Goal: Transaction & Acquisition: Book appointment/travel/reservation

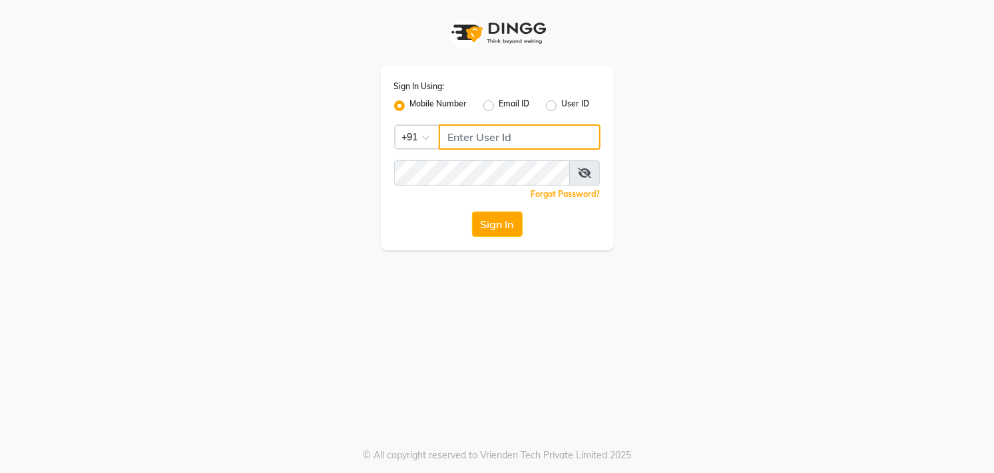
click at [502, 136] on input "Username" at bounding box center [520, 136] width 162 height 25
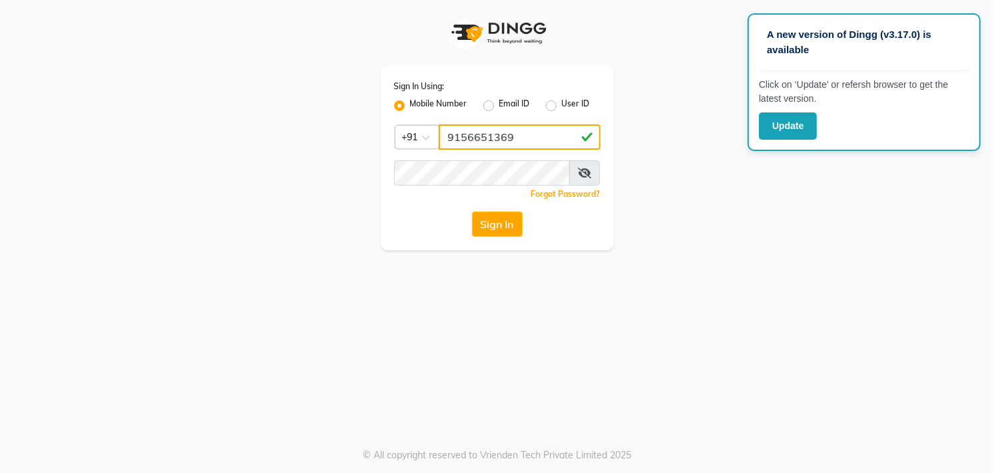
type input "9156651369"
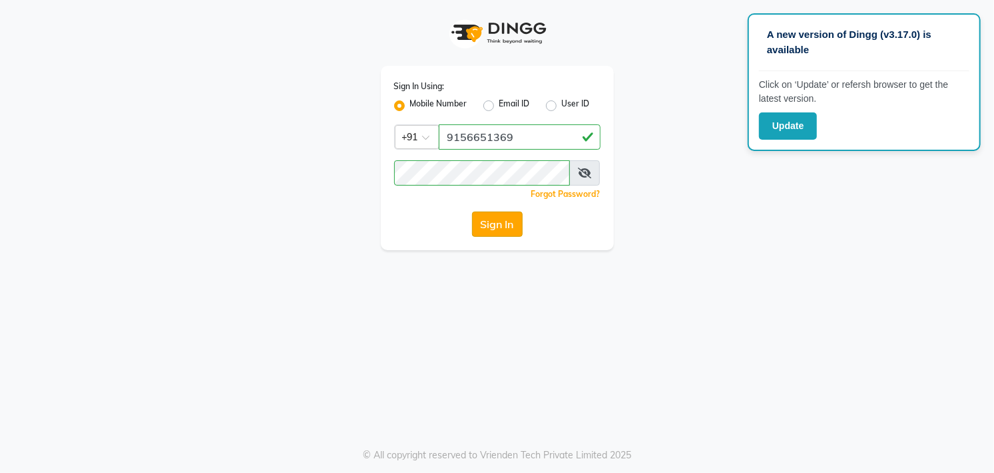
click at [497, 221] on button "Sign In" at bounding box center [497, 224] width 51 height 25
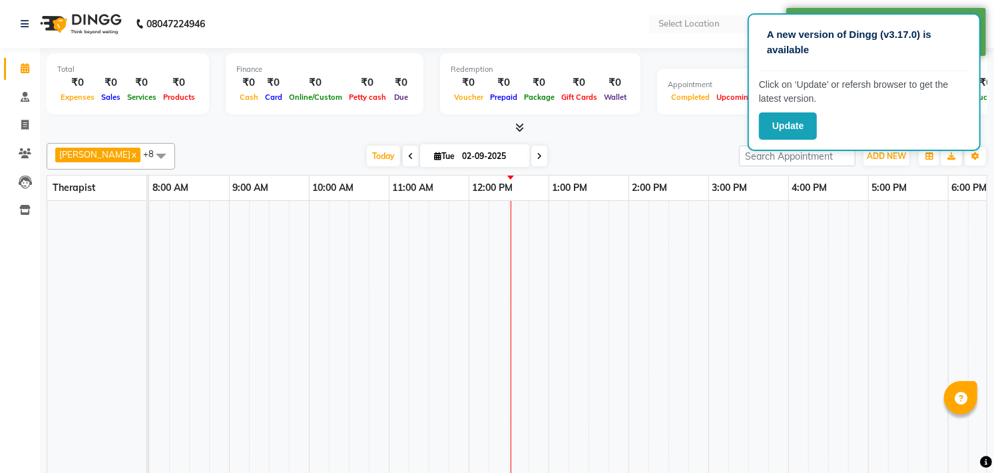
select select "en"
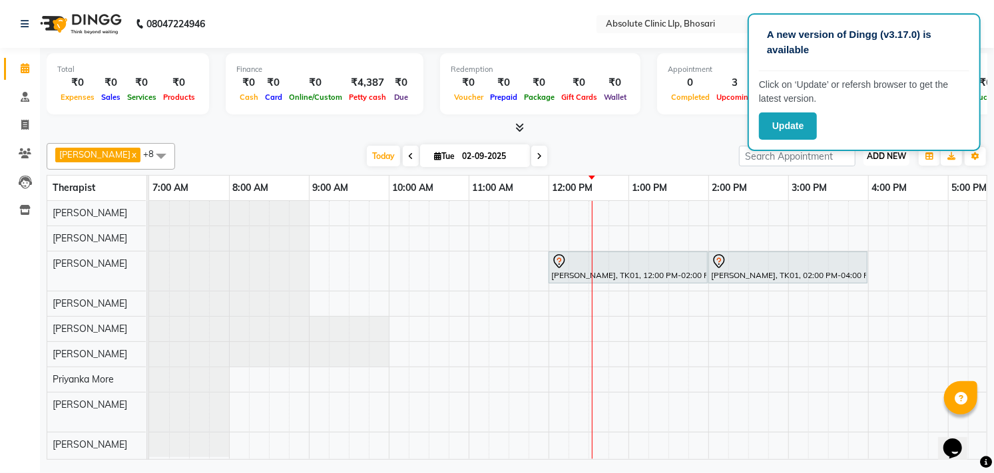
click at [877, 153] on span "ADD NEW" at bounding box center [886, 156] width 39 height 10
click at [849, 180] on button "Add Appointment" at bounding box center [855, 180] width 105 height 17
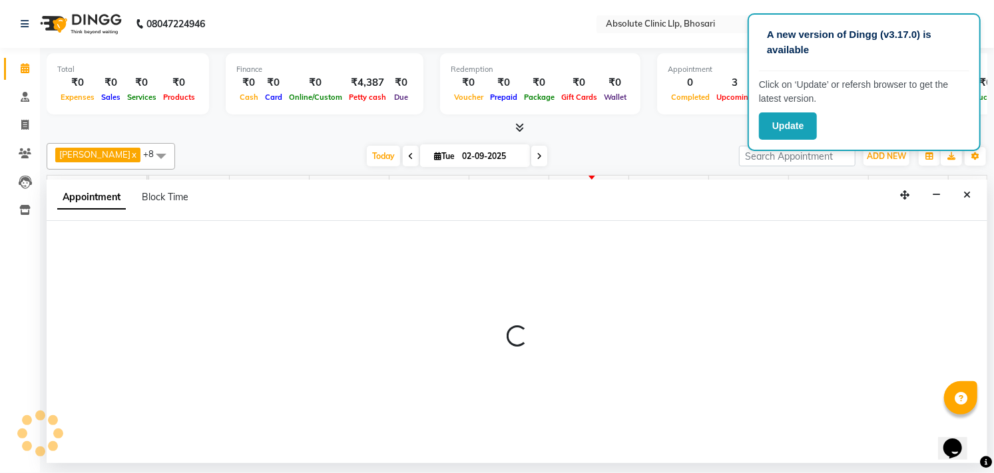
select select "tentative"
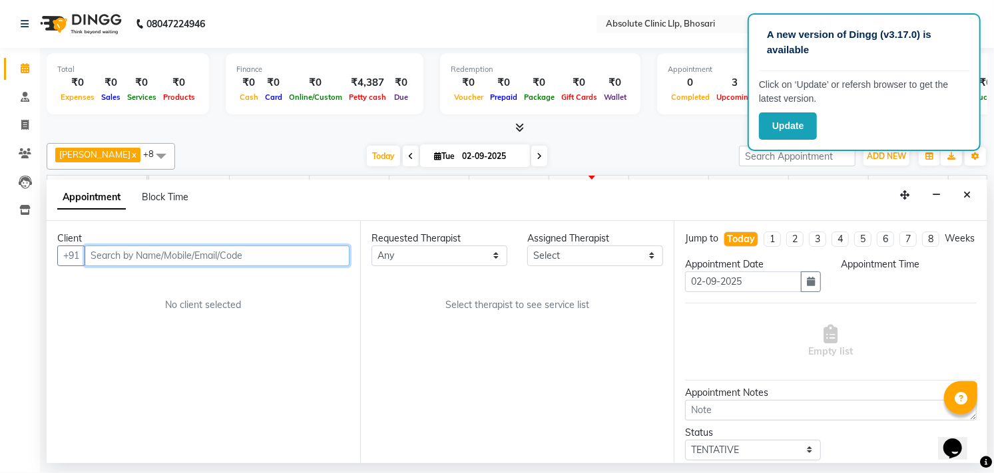
select select "480"
click at [142, 249] on input "text" at bounding box center [217, 256] width 265 height 21
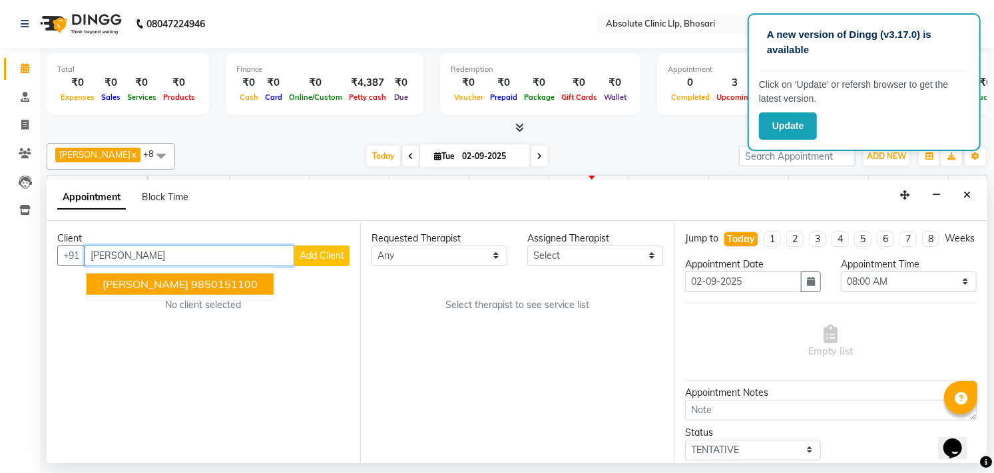
click at [114, 288] on span "[PERSON_NAME]" at bounding box center [146, 284] width 86 height 13
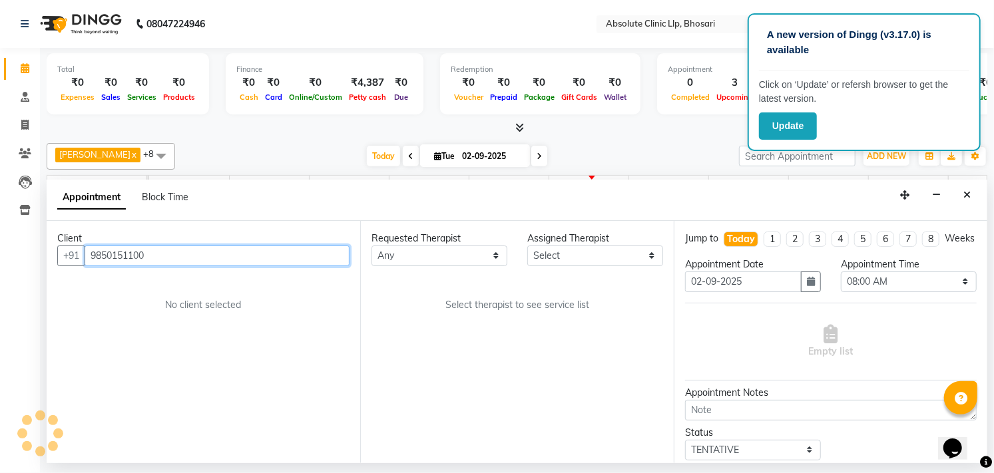
type input "9850151100"
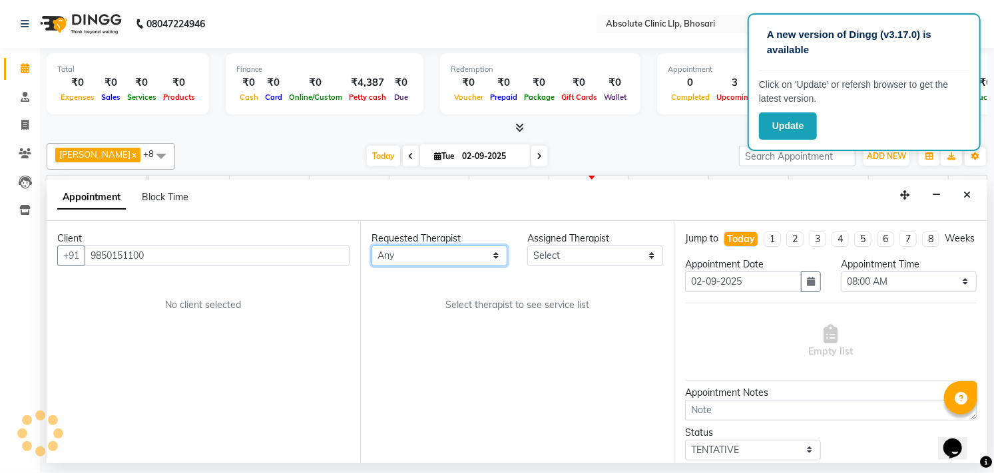
click at [419, 262] on select "Any [PERSON_NAME] [PERSON_NAME] [PERSON_NAME] [PERSON_NAME] [PERSON_NAME] Priya…" at bounding box center [439, 256] width 136 height 21
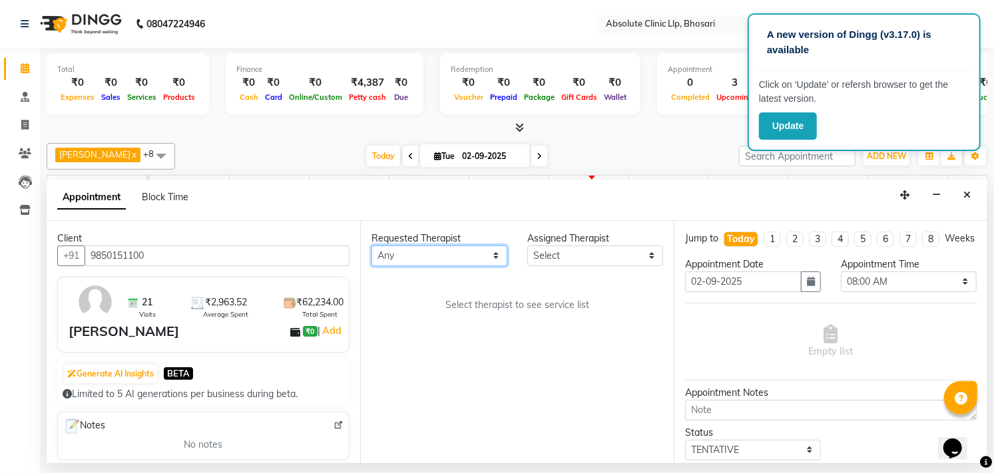
select select "27986"
click at [371, 246] on select "Any [PERSON_NAME] [PERSON_NAME] [PERSON_NAME] [PERSON_NAME] [PERSON_NAME] Priya…" at bounding box center [439, 256] width 136 height 21
select select "27986"
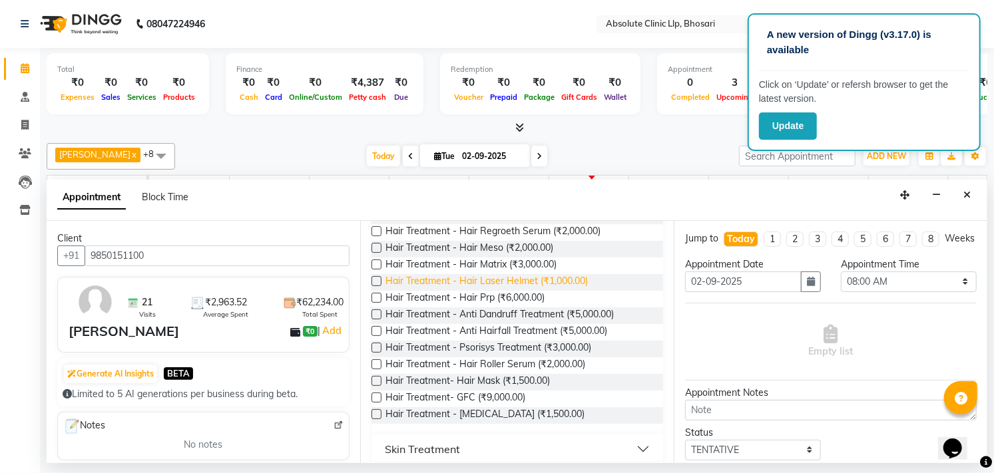
scroll to position [148, 0]
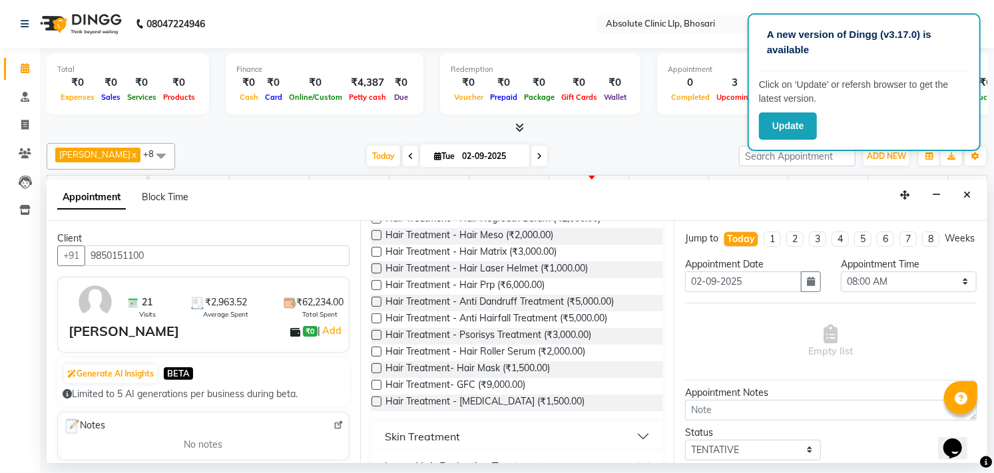
click at [395, 429] on div "Skin Treatment" at bounding box center [422, 437] width 75 height 16
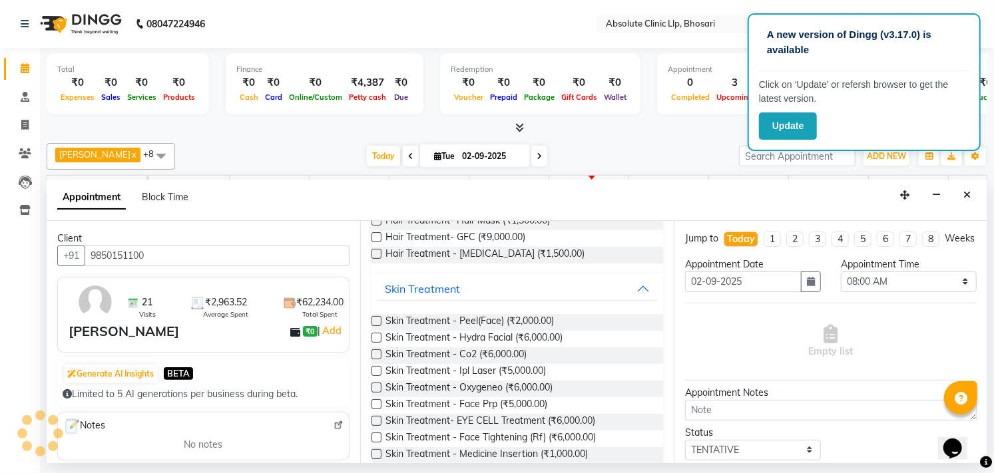
click at [374, 453] on label at bounding box center [376, 454] width 10 height 10
click at [374, 453] on input "checkbox" at bounding box center [375, 455] width 9 height 9
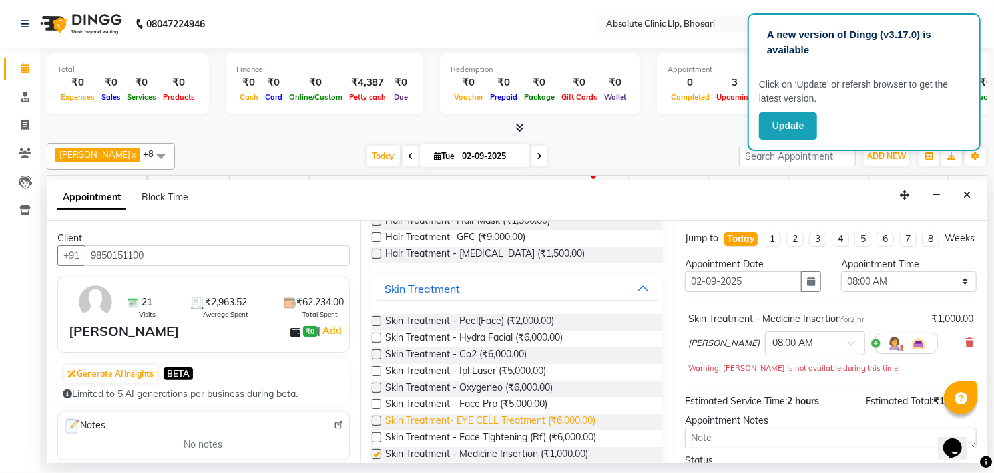
checkbox input "false"
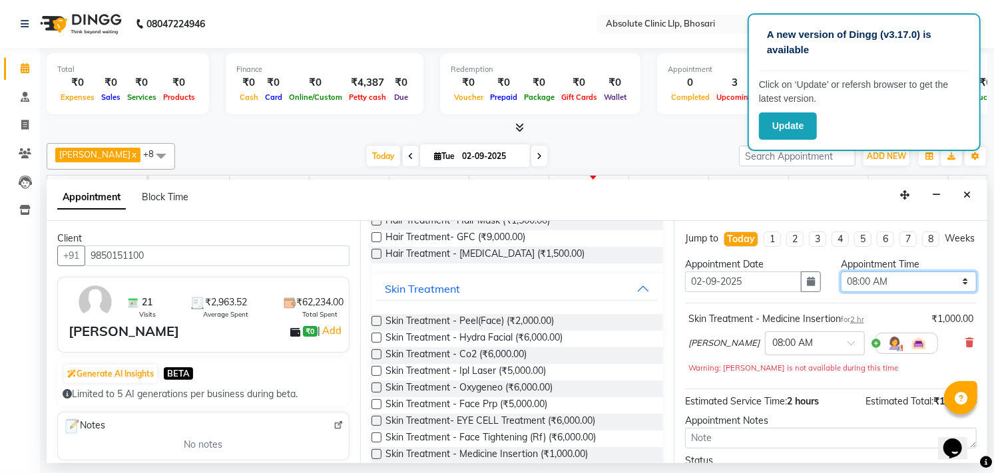
click at [941, 286] on select "Select 08:00 AM 08:15 AM 08:30 AM 08:45 AM 09:00 AM 09:15 AM 09:30 AM 09:45 AM …" at bounding box center [909, 282] width 136 height 21
select select "750"
click at [841, 284] on select "Select 08:00 AM 08:15 AM 08:30 AM 08:45 AM 09:00 AM 09:15 AM 09:30 AM 09:45 AM …" at bounding box center [909, 282] width 136 height 21
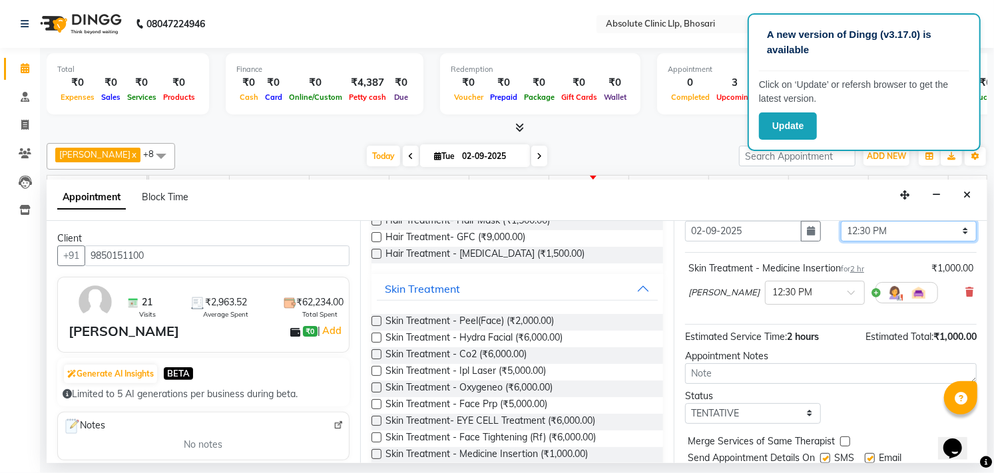
scroll to position [108, 0]
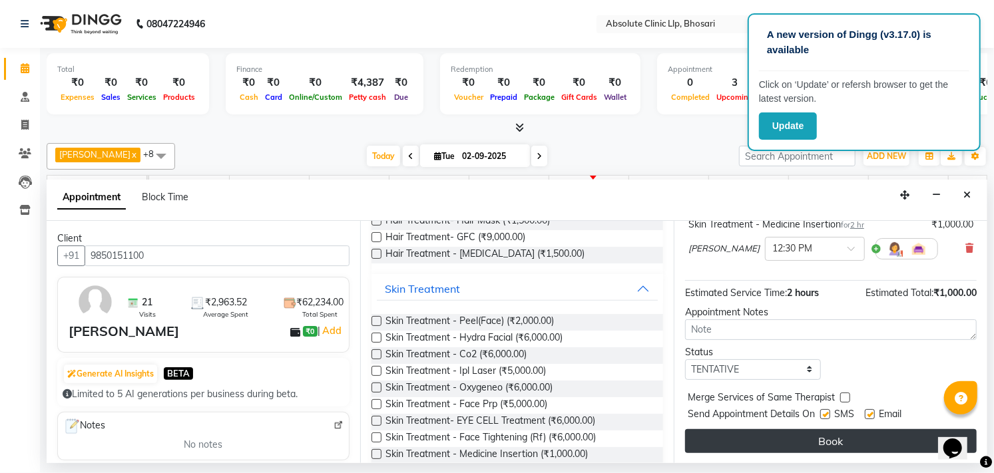
click at [802, 441] on button "Book" at bounding box center [831, 441] width 292 height 24
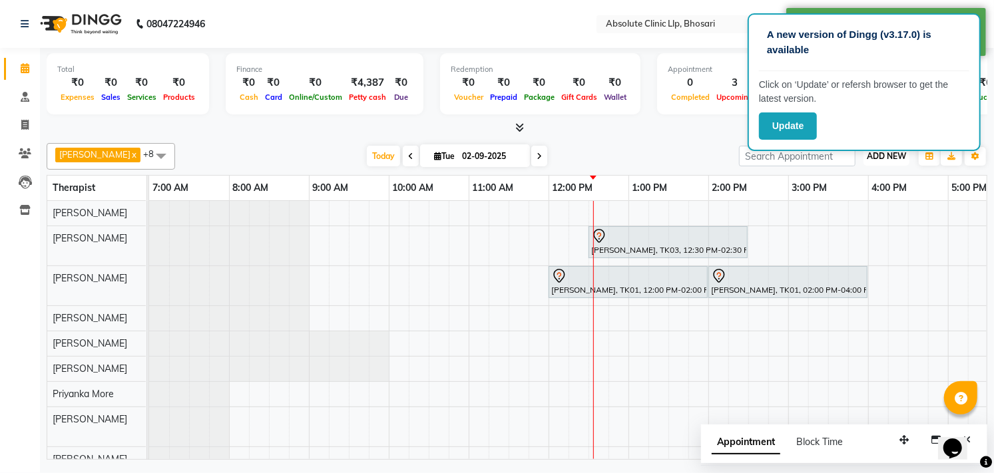
click at [873, 154] on span "ADD NEW" at bounding box center [886, 156] width 39 height 10
click at [853, 178] on button "Add Appointment" at bounding box center [855, 180] width 105 height 17
select select "tentative"
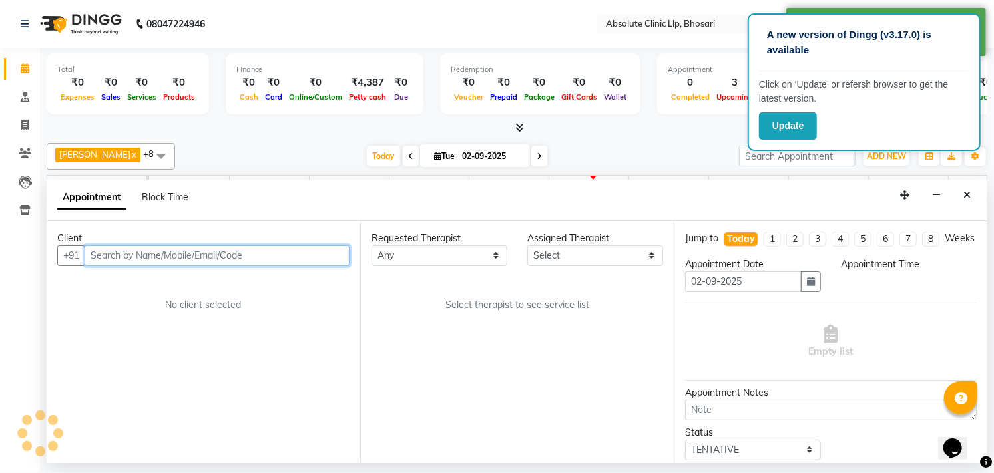
select select "480"
click at [287, 258] on input "text" at bounding box center [217, 256] width 265 height 21
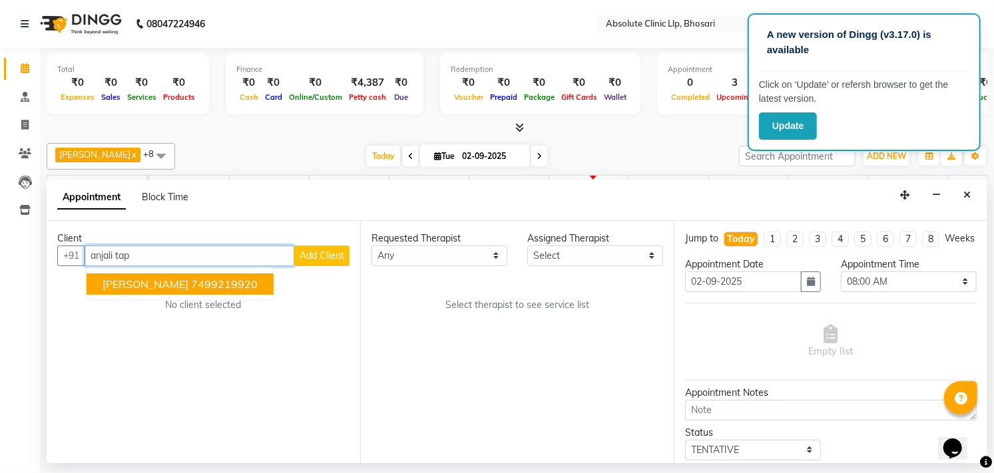
click at [235, 280] on button "[PERSON_NAME] 7499219920" at bounding box center [180, 284] width 187 height 21
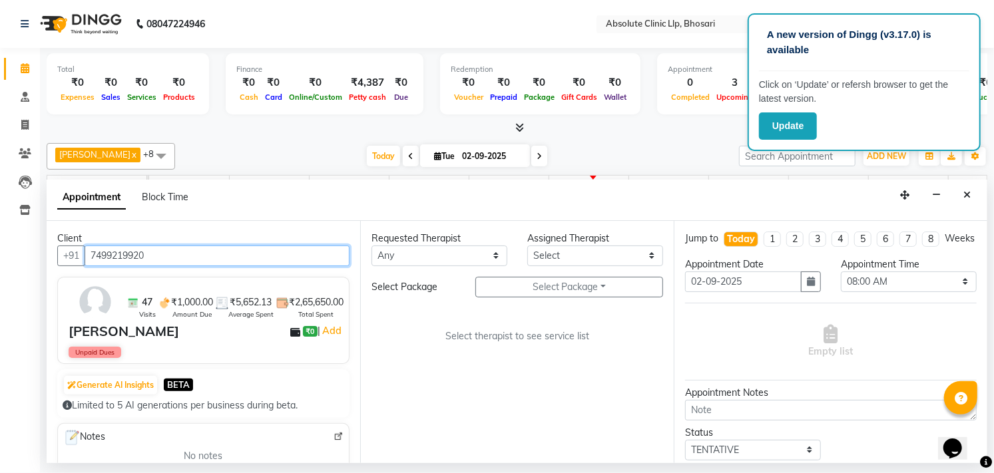
type input "7499219920"
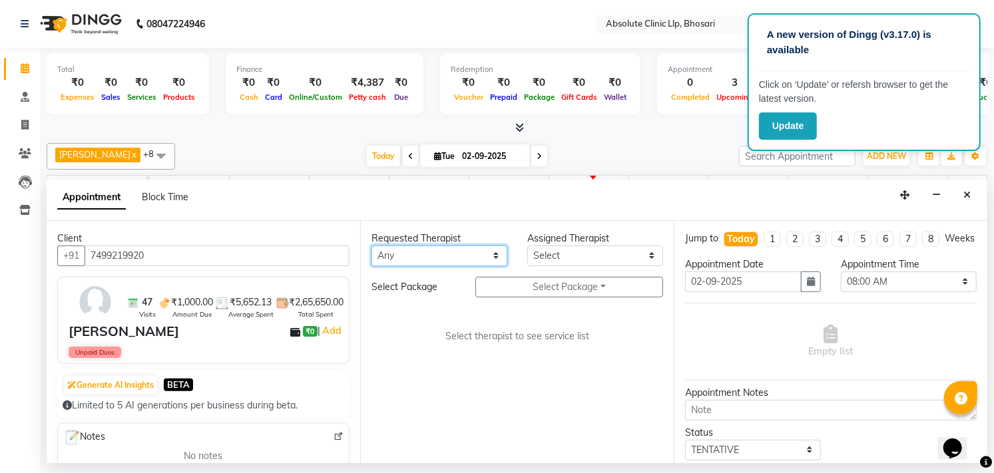
click at [479, 255] on select "Any [PERSON_NAME] [PERSON_NAME] [PERSON_NAME] [PERSON_NAME] [PERSON_NAME] Priya…" at bounding box center [439, 256] width 136 height 21
select select "27986"
click at [371, 246] on select "Any [PERSON_NAME] [PERSON_NAME] [PERSON_NAME] [PERSON_NAME] [PERSON_NAME] Priya…" at bounding box center [439, 256] width 136 height 21
select select "27986"
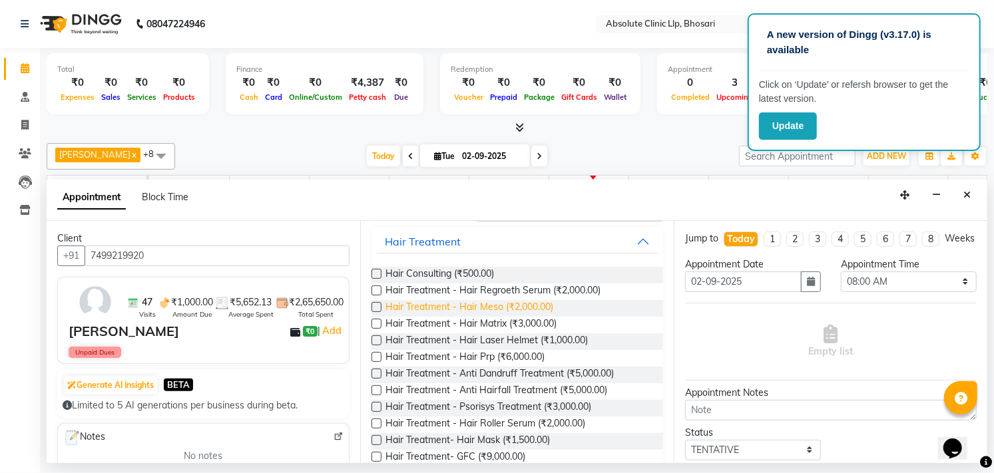
scroll to position [296, 0]
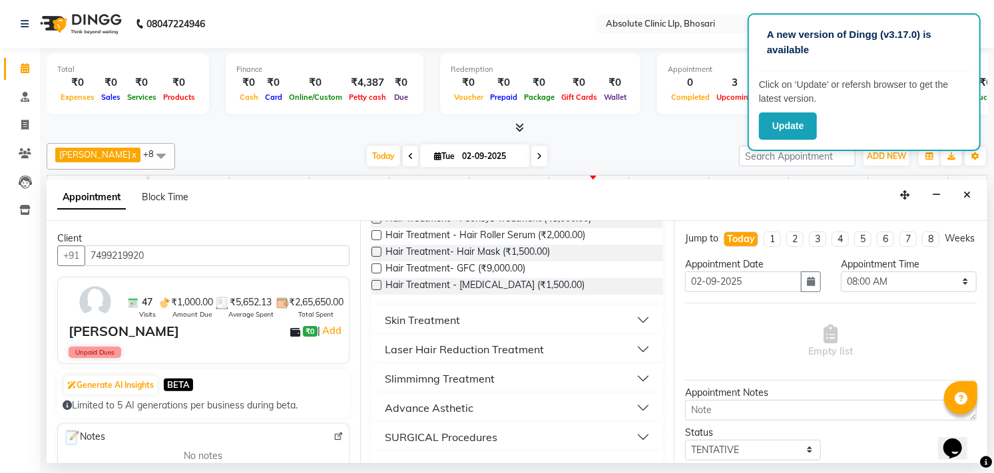
click at [411, 316] on div "Skin Treatment" at bounding box center [422, 320] width 75 height 16
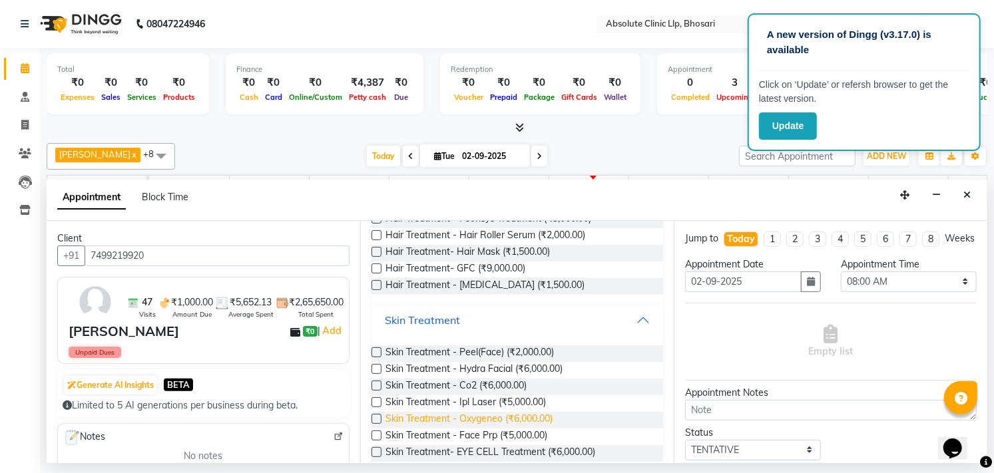
scroll to position [369, 0]
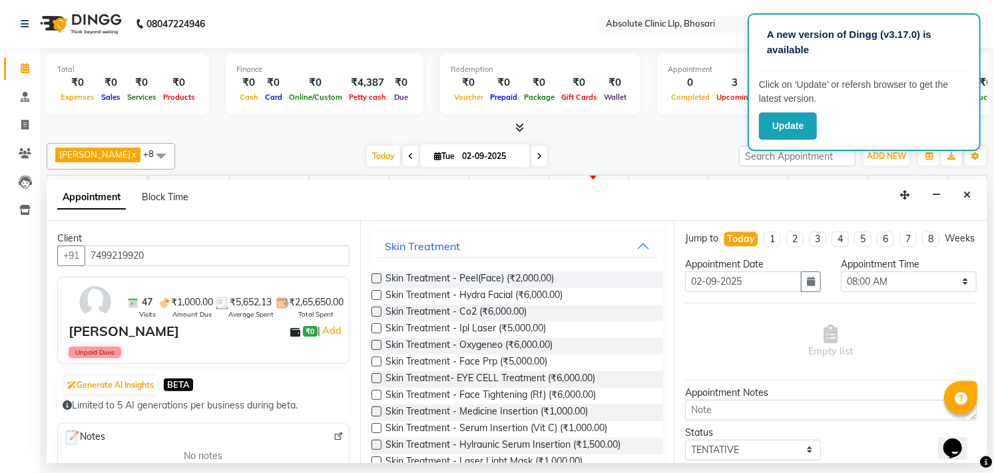
click at [373, 409] on label at bounding box center [376, 412] width 10 height 10
click at [373, 409] on input "checkbox" at bounding box center [375, 413] width 9 height 9
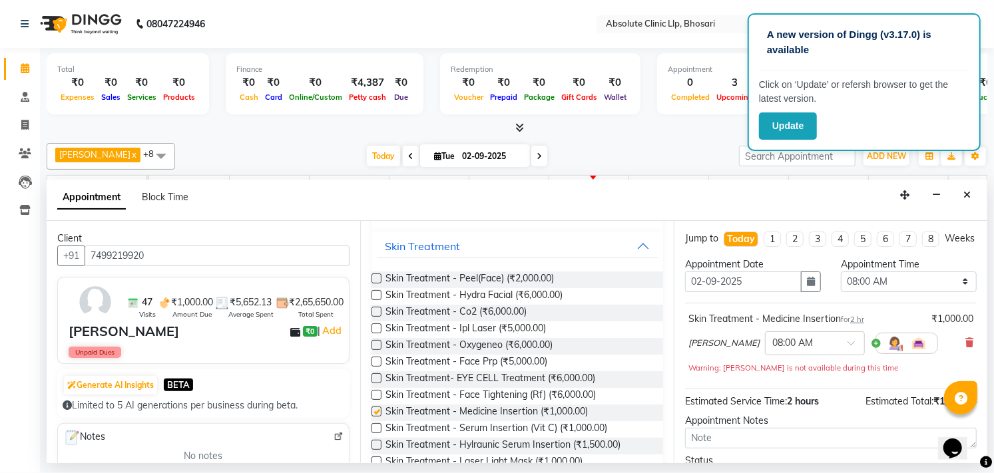
checkbox input "false"
click at [942, 291] on select "Select 08:00 AM 08:15 AM 08:30 AM 08:45 AM 09:00 AM 09:15 AM 09:30 AM 09:45 AM …" at bounding box center [909, 282] width 136 height 21
select select "840"
click at [841, 284] on select "Select 08:00 AM 08:15 AM 08:30 AM 08:45 AM 09:00 AM 09:15 AM 09:30 AM 09:45 AM …" at bounding box center [909, 282] width 136 height 21
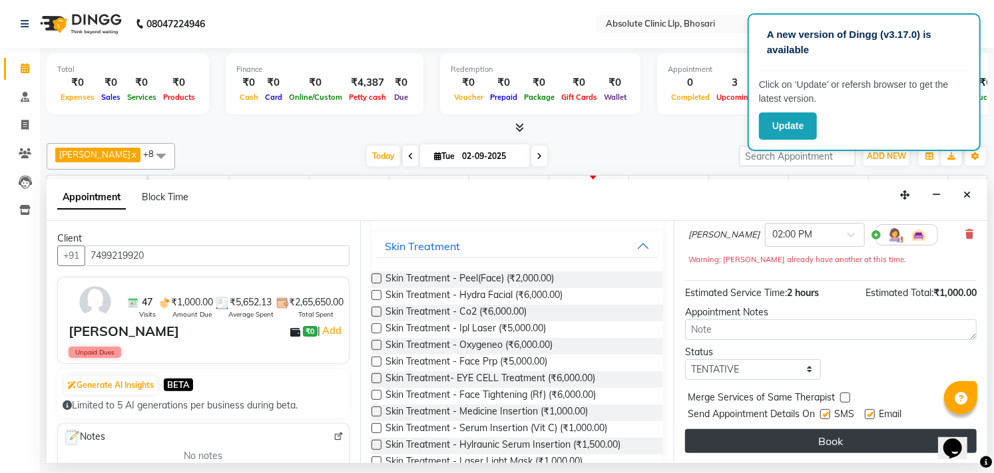
scroll to position [122, 0]
click at [787, 441] on button "Book" at bounding box center [831, 441] width 292 height 24
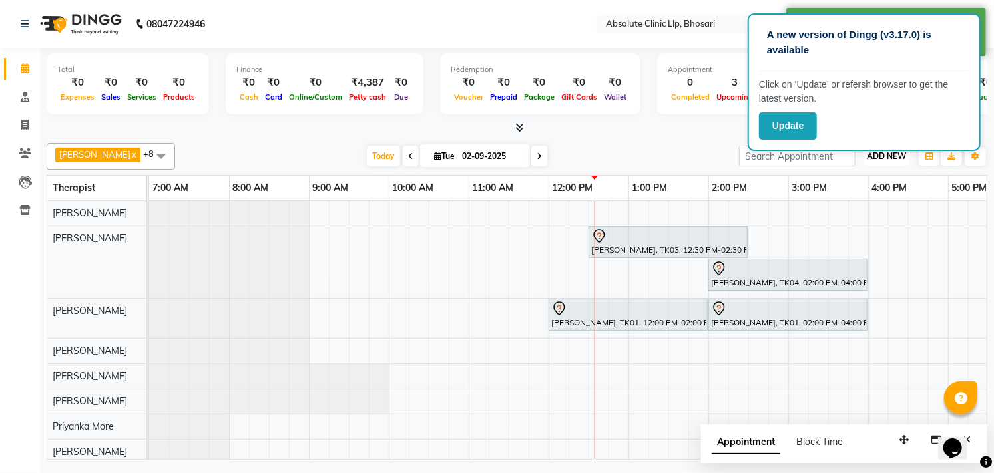
click at [874, 156] on span "ADD NEW" at bounding box center [886, 156] width 39 height 10
click at [877, 153] on span "ADD NEW" at bounding box center [886, 156] width 39 height 10
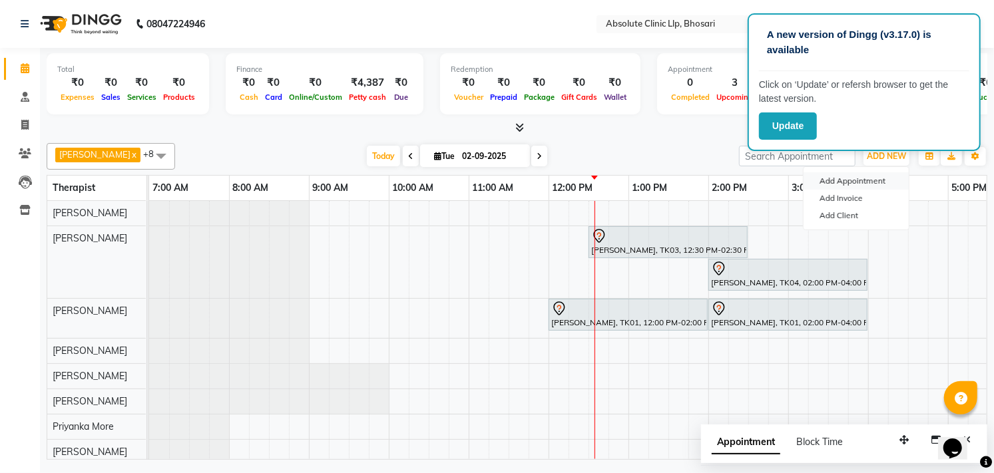
click at [854, 178] on button "Add Appointment" at bounding box center [855, 180] width 105 height 17
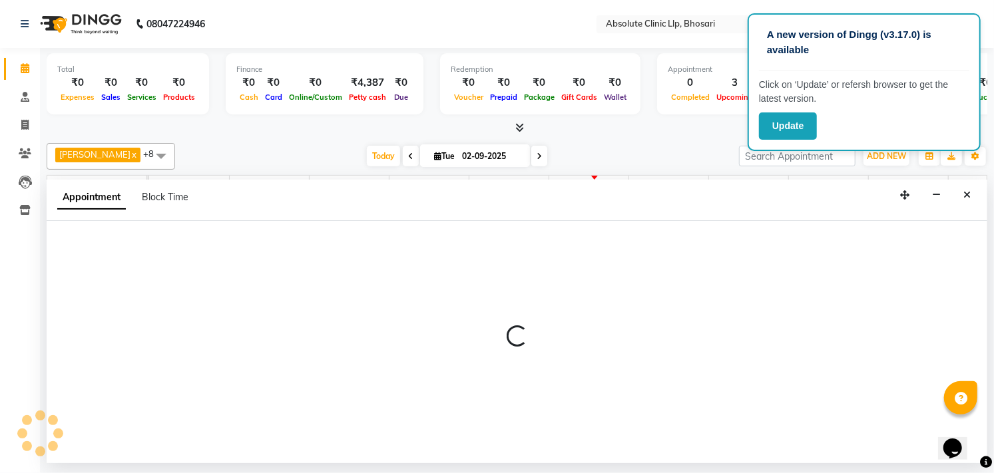
select select "480"
select select "tentative"
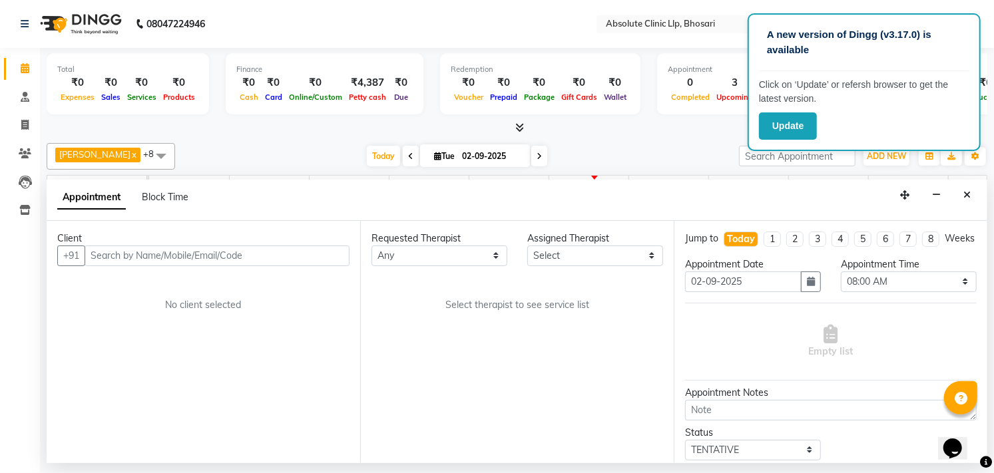
click at [233, 252] on input "text" at bounding box center [217, 256] width 265 height 21
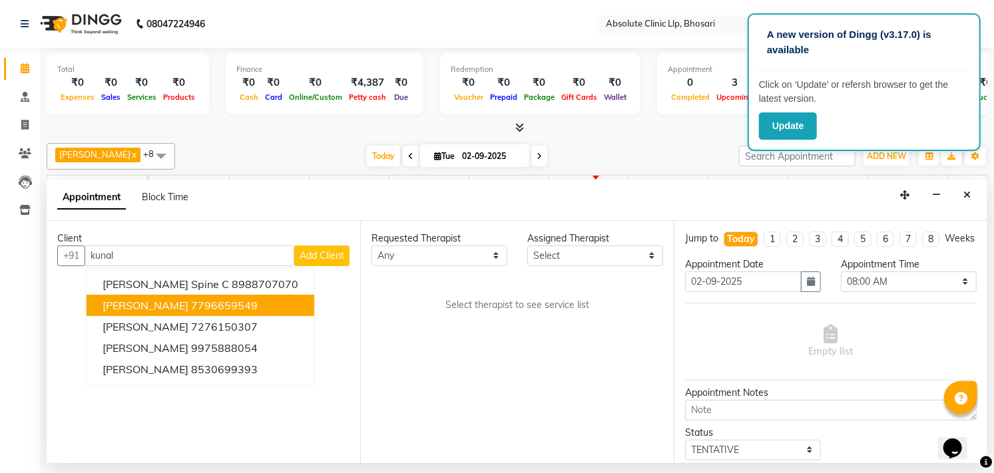
click at [204, 302] on ngb-highlight "7796659549" at bounding box center [224, 305] width 67 height 13
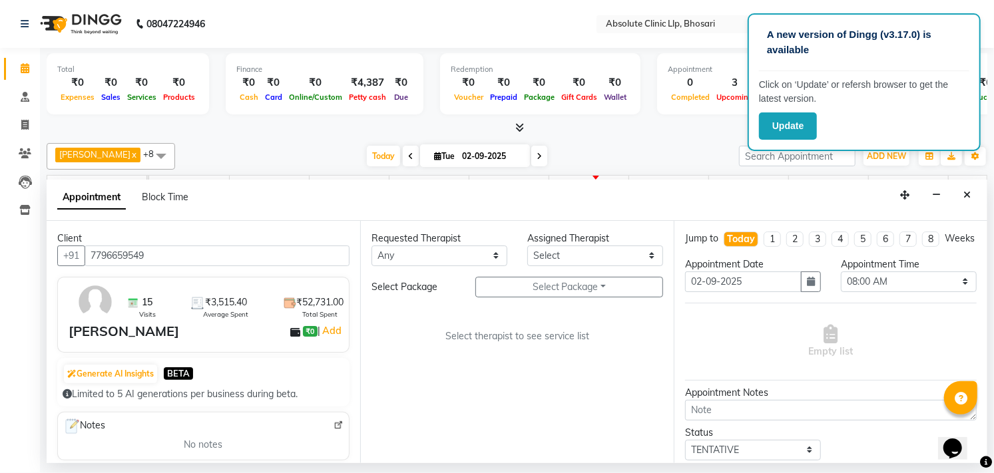
type input "7796659549"
click at [486, 249] on select "Any [PERSON_NAME] [PERSON_NAME] [PERSON_NAME] [PERSON_NAME] [PERSON_NAME] Priya…" at bounding box center [439, 256] width 136 height 21
select select "27986"
click at [371, 246] on select "Any [PERSON_NAME] [PERSON_NAME] [PERSON_NAME] [PERSON_NAME] [PERSON_NAME] Priya…" at bounding box center [439, 256] width 136 height 21
select select "27986"
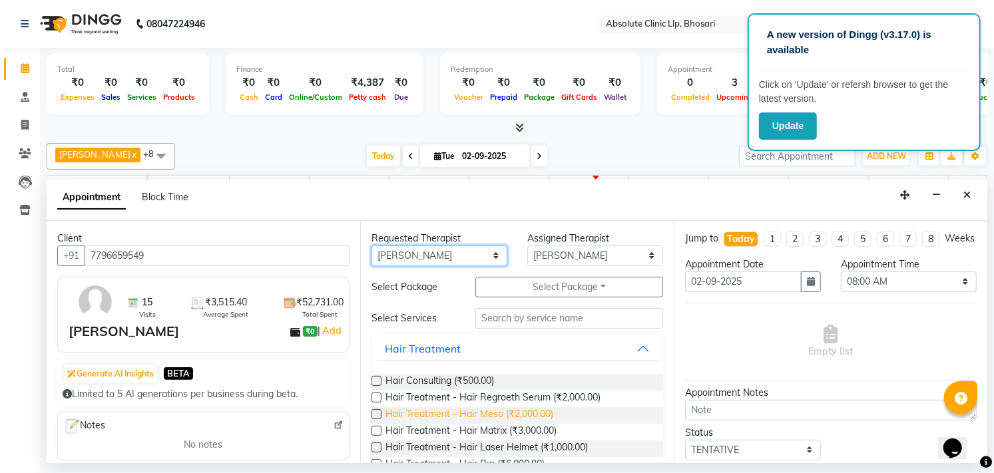
scroll to position [74, 0]
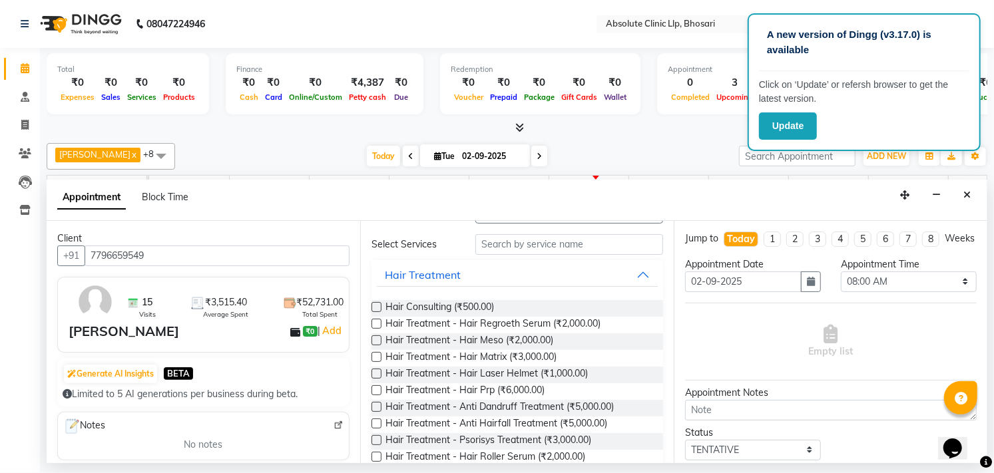
click at [375, 358] on label at bounding box center [376, 357] width 10 height 10
click at [375, 358] on input "checkbox" at bounding box center [375, 358] width 9 height 9
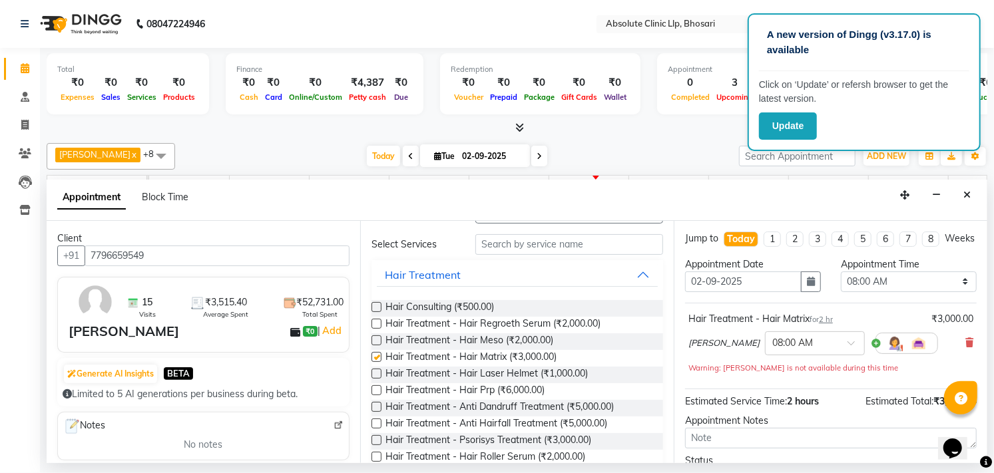
checkbox input "false"
click at [907, 287] on select "Select 08:00 AM 08:15 AM 08:30 AM 08:45 AM 09:00 AM 09:15 AM 09:30 AM 09:45 AM …" at bounding box center [909, 282] width 136 height 21
select select "930"
click at [841, 284] on select "Select 08:00 AM 08:15 AM 08:30 AM 08:45 AM 09:00 AM 09:15 AM 09:30 AM 09:45 AM …" at bounding box center [909, 282] width 136 height 21
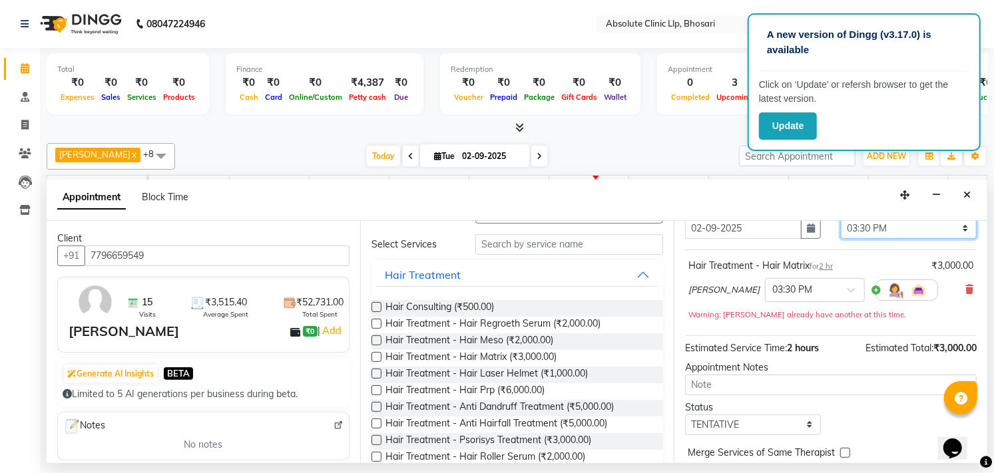
scroll to position [122, 0]
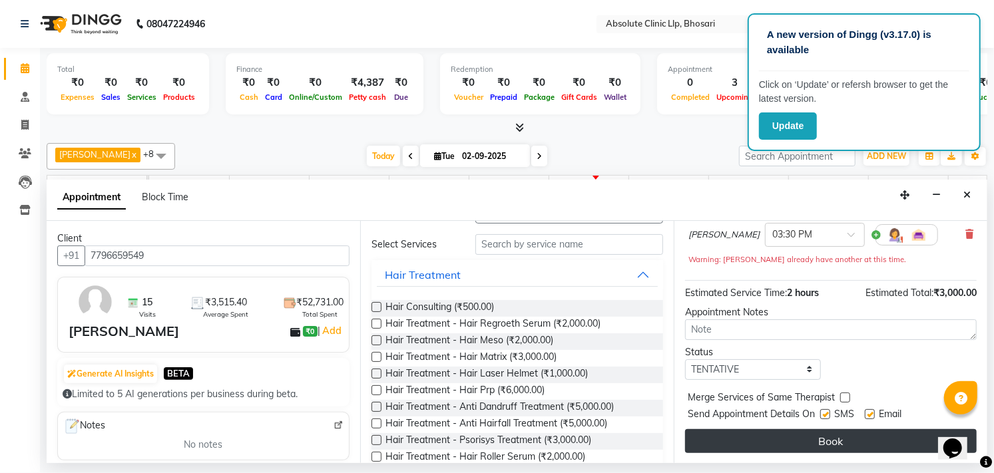
click at [753, 437] on button "Book" at bounding box center [831, 441] width 292 height 24
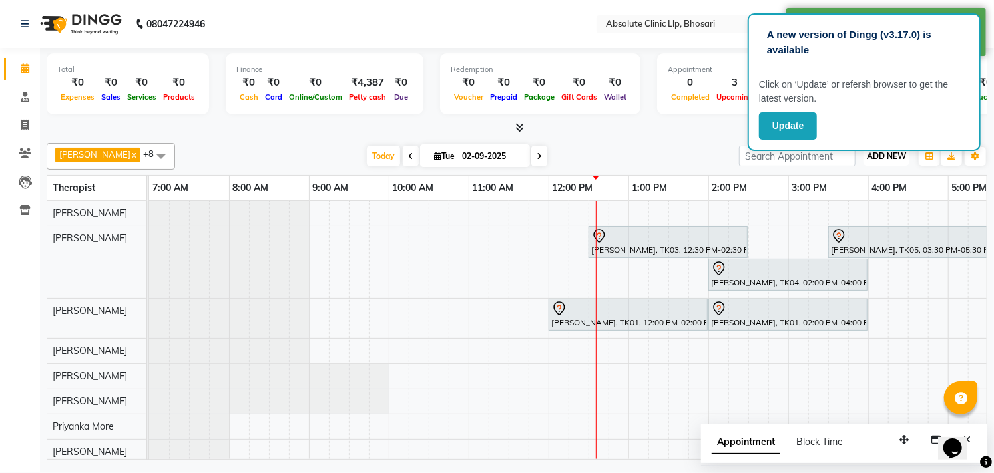
click at [869, 156] on span "ADD NEW" at bounding box center [886, 156] width 39 height 10
click at [849, 178] on button "Add Appointment" at bounding box center [855, 180] width 105 height 17
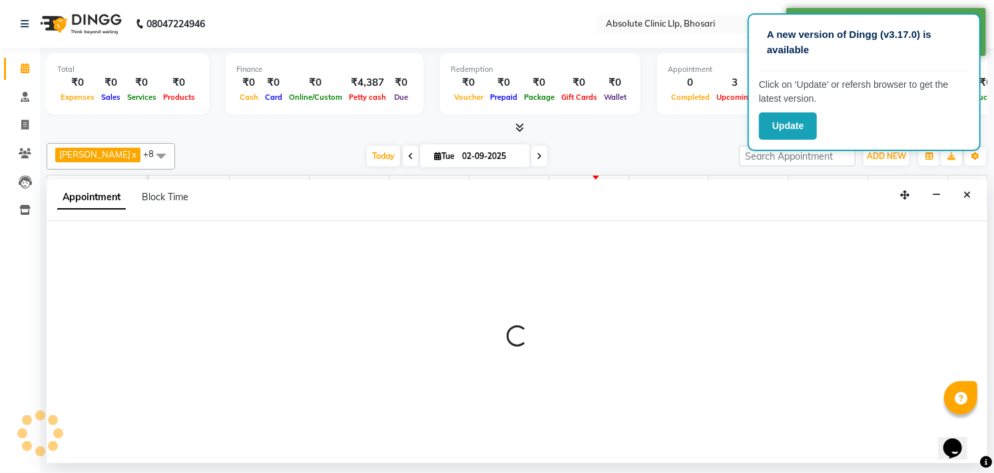
select select "tentative"
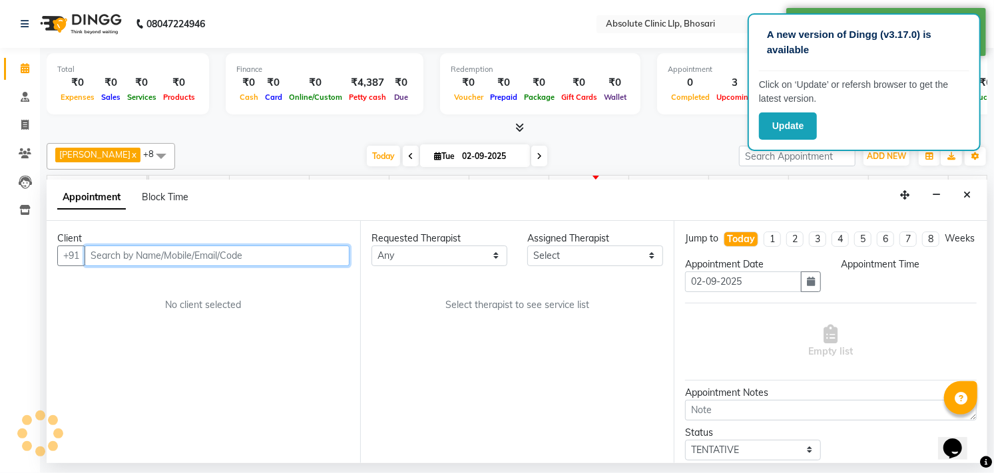
select select "480"
click at [234, 260] on input "text" at bounding box center [217, 256] width 265 height 21
